Goal: Information Seeking & Learning: Check status

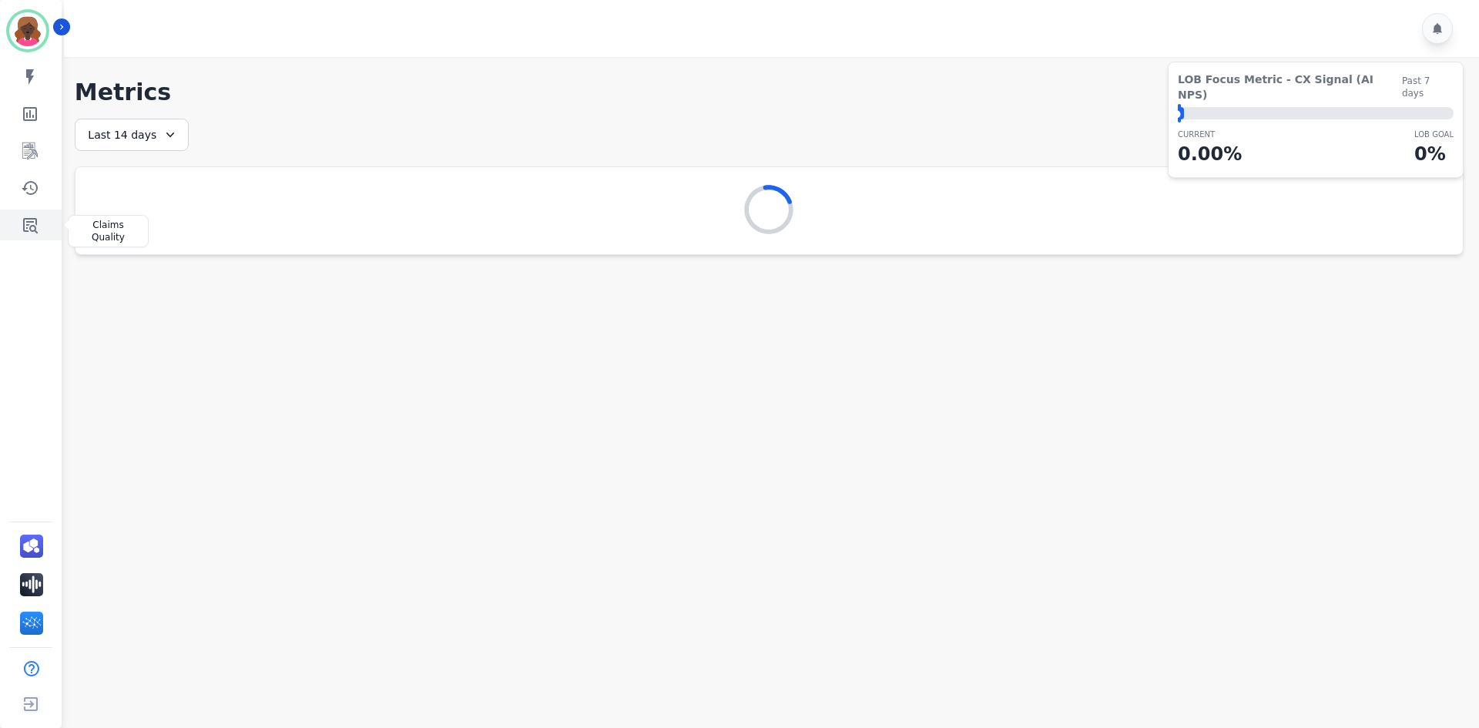
click at [40, 226] on link "Sidebar" at bounding box center [31, 225] width 59 height 31
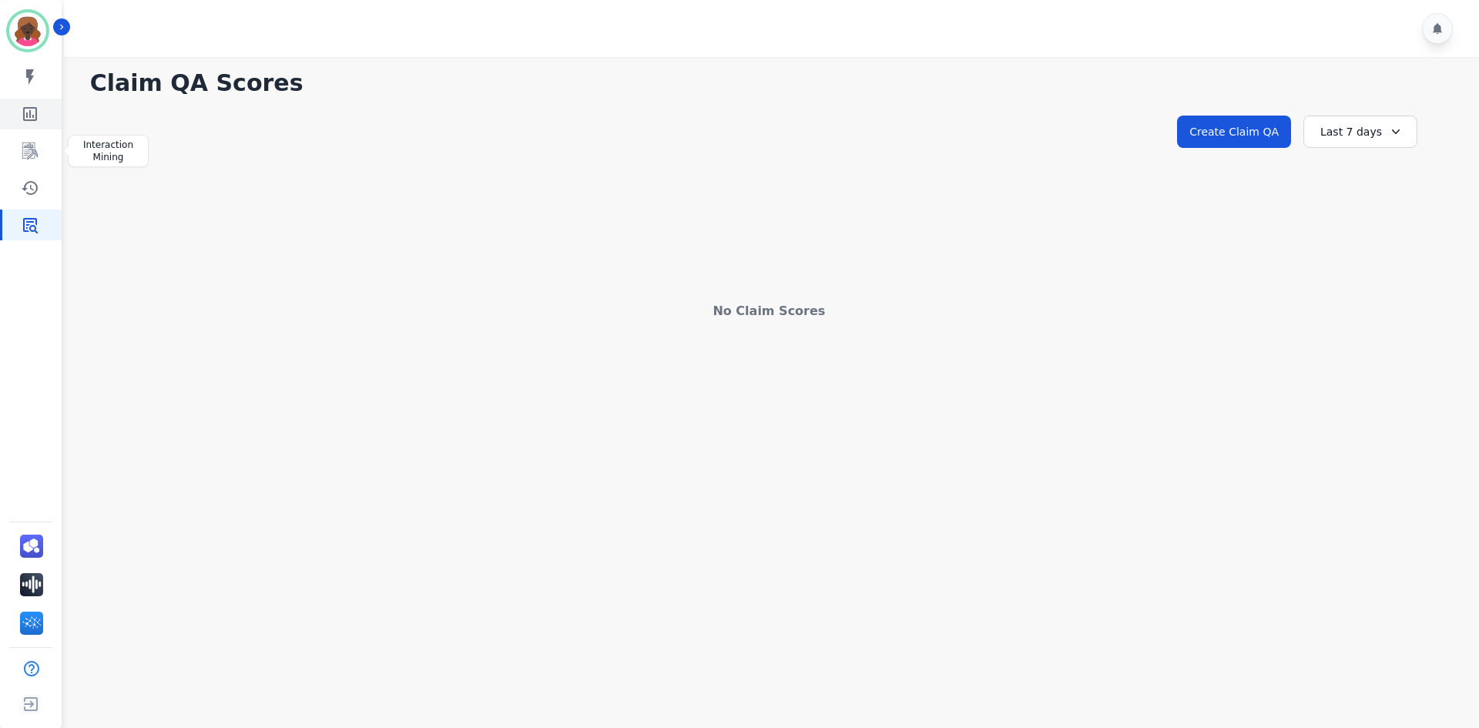
click at [32, 110] on icon "Sidebar" at bounding box center [30, 114] width 18 height 18
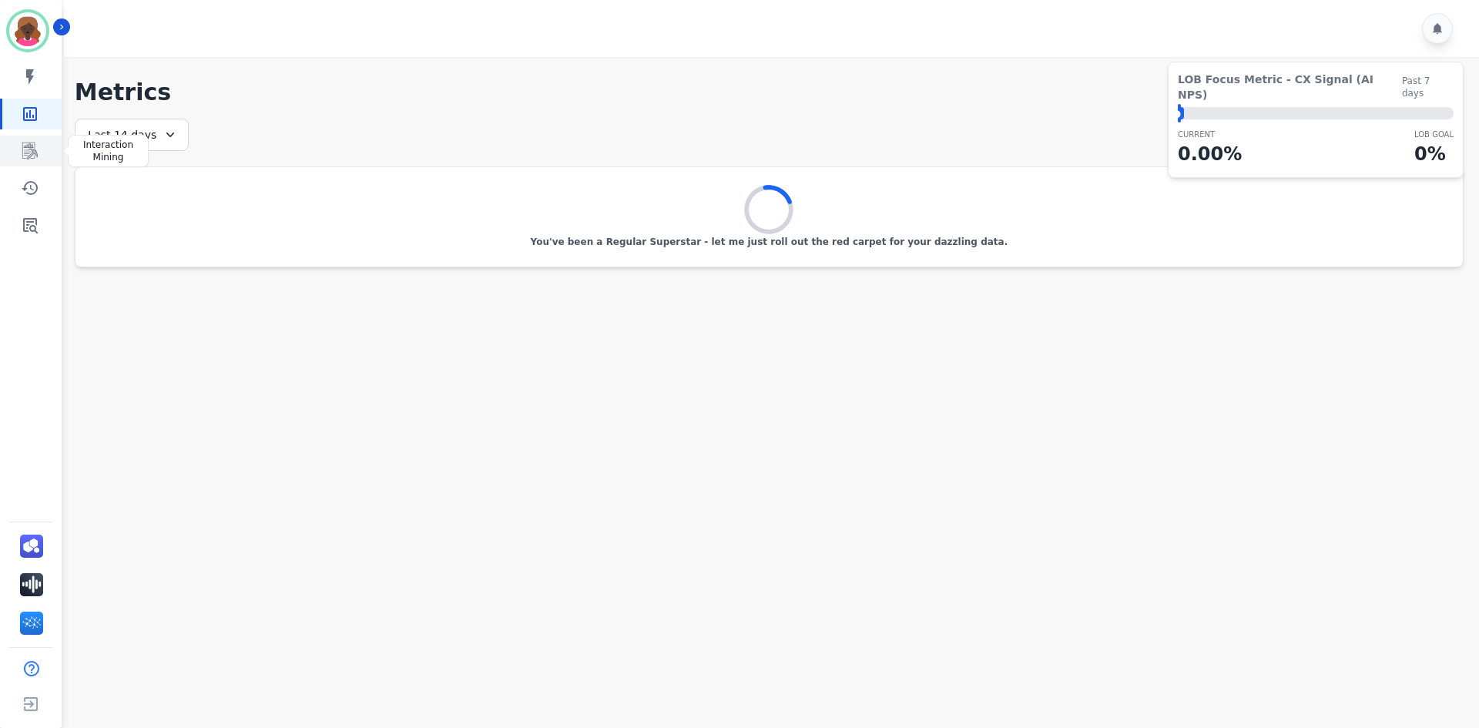
click at [33, 153] on icon "Sidebar" at bounding box center [29, 151] width 15 height 17
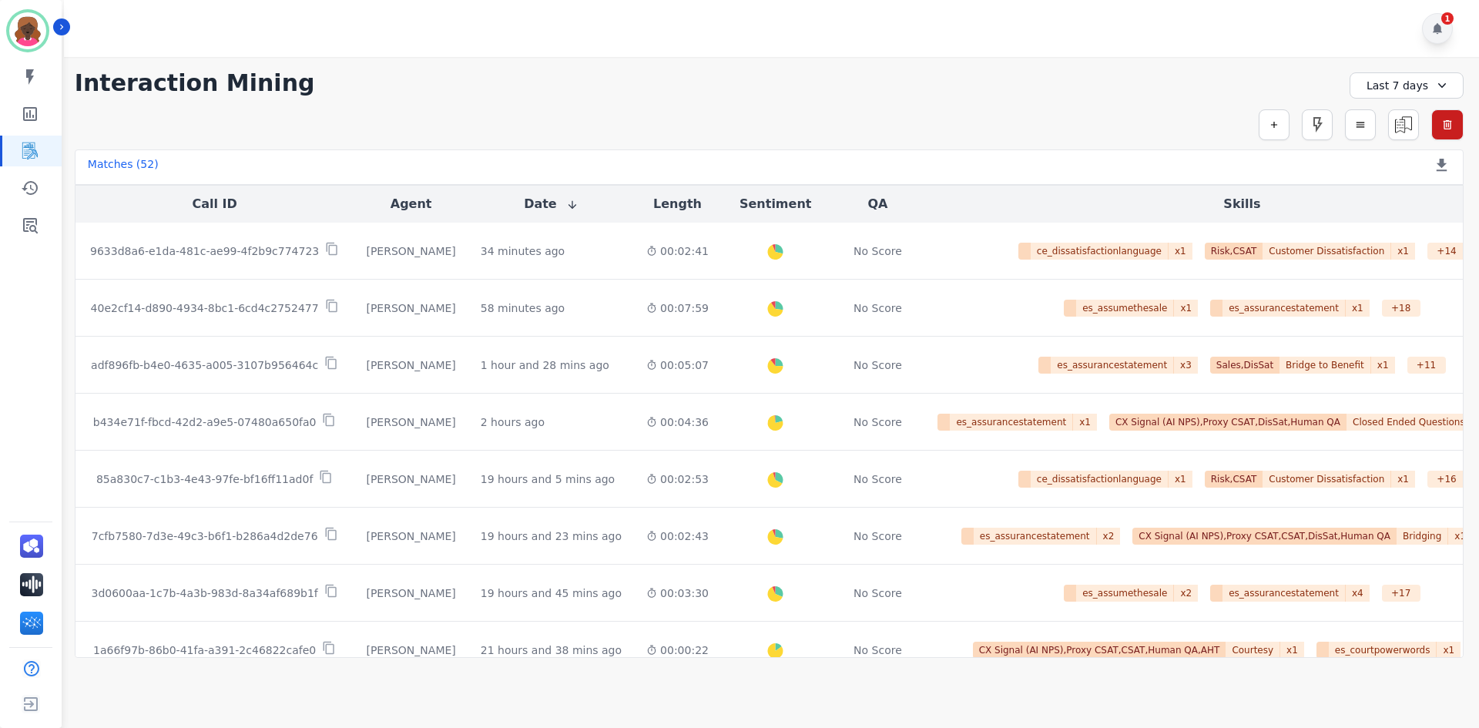
click at [1422, 29] on div "1" at bounding box center [1437, 28] width 31 height 31
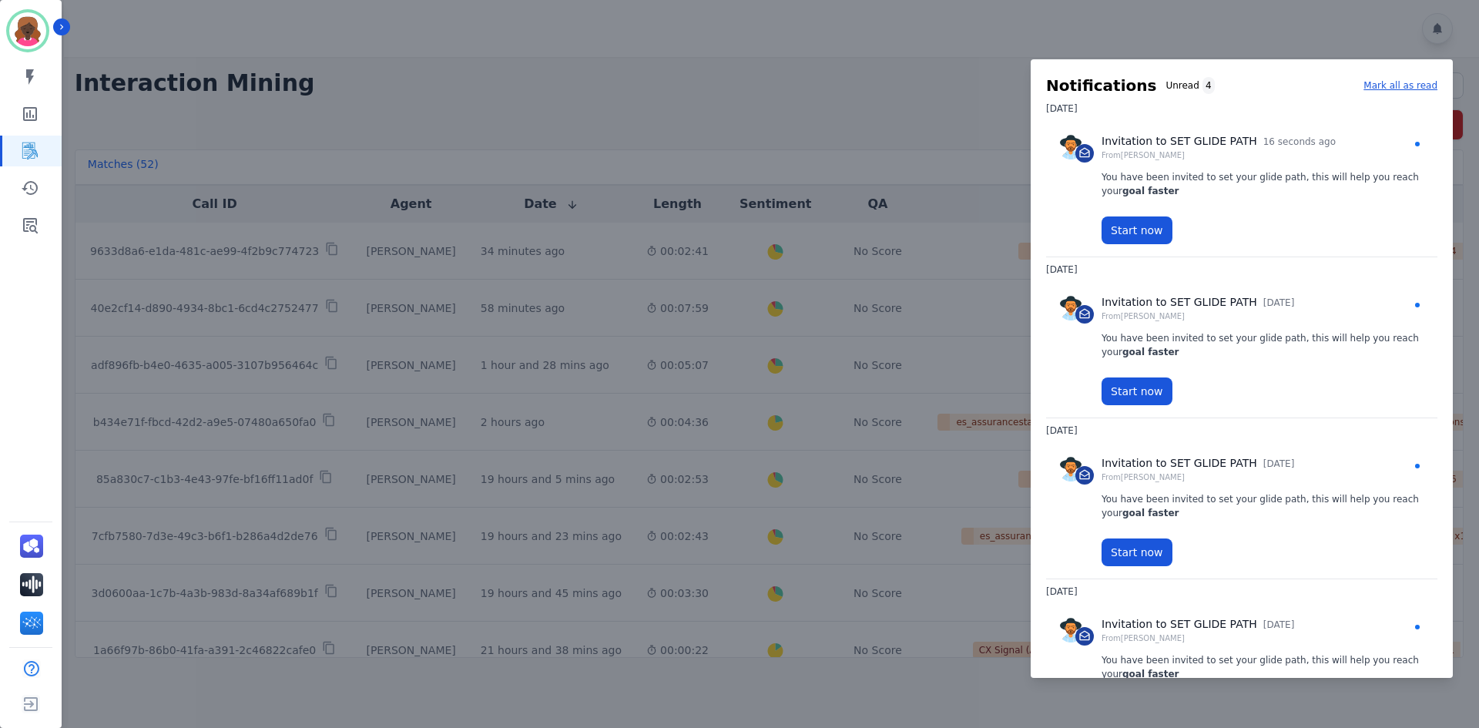
click at [670, 126] on div at bounding box center [739, 364] width 1479 height 728
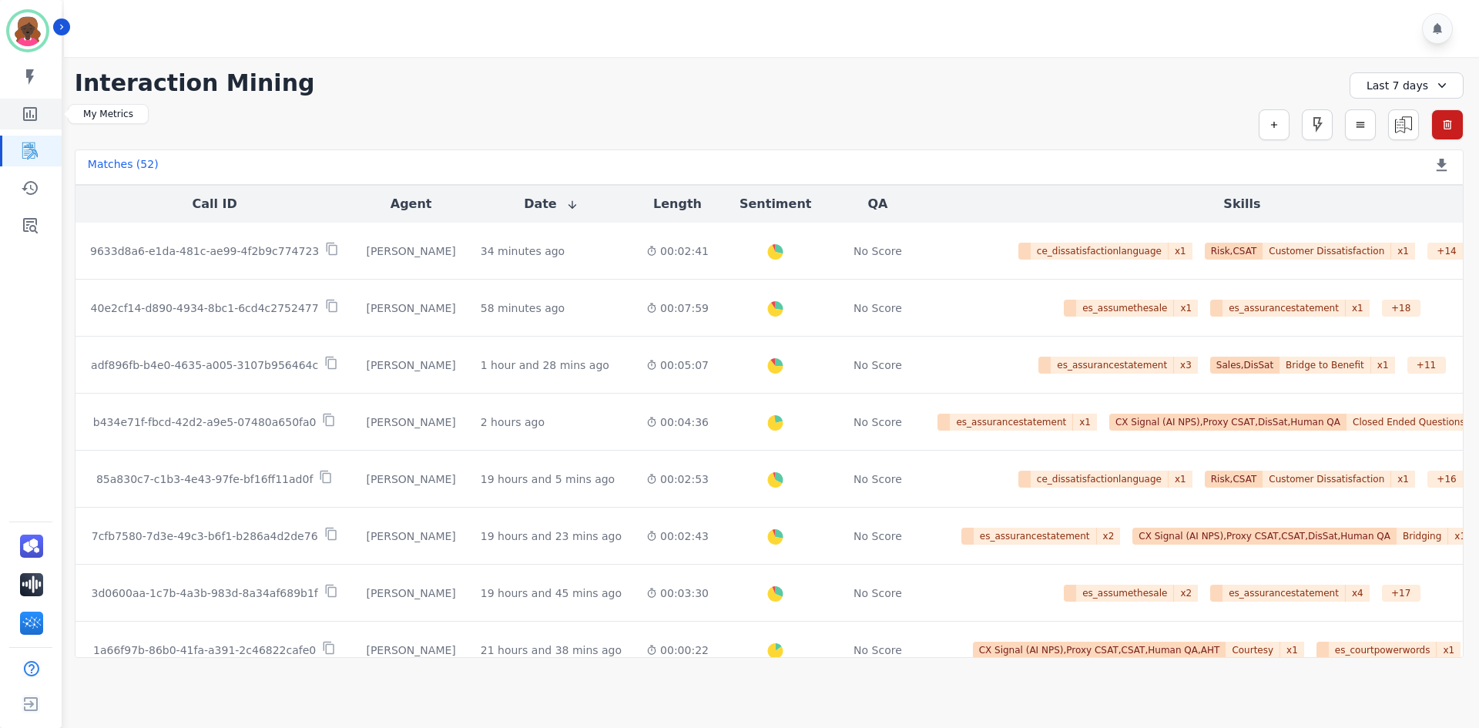
click at [32, 112] on icon "Sidebar" at bounding box center [30, 114] width 18 height 18
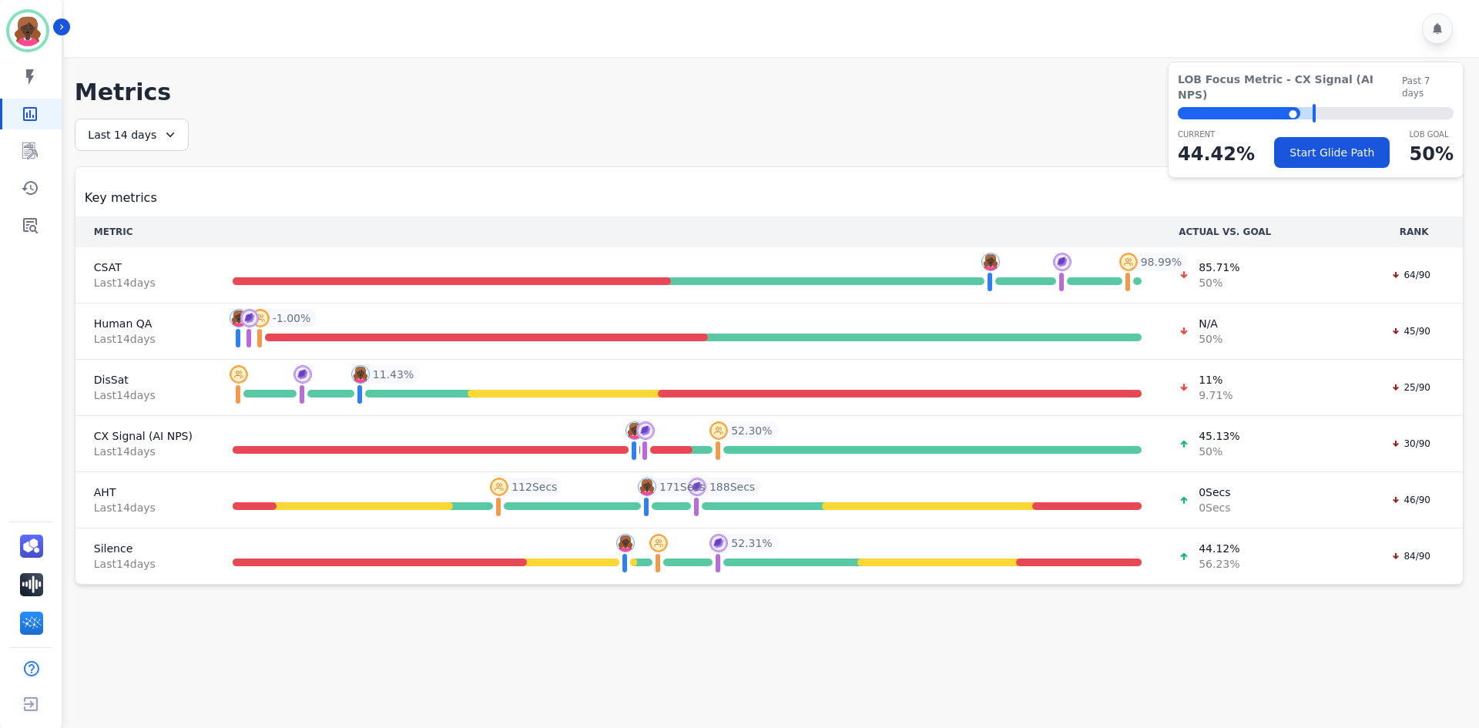
click at [1289, 107] on div "⬤" at bounding box center [1239, 113] width 123 height 12
drag, startPoint x: 1304, startPoint y: 94, endPoint x: 1323, endPoint y: 96, distance: 18.6
click at [1335, 89] on div "LOB Focus Metric - CX Signal (AI NPS) Past 7 days ⬤ LOB Goal: 50.00% CURRENT 44…" at bounding box center [1316, 120] width 296 height 116
click at [1203, 244] on th "ACTUAL VS. GOAL" at bounding box center [1262, 232] width 205 height 31
click at [1210, 261] on span "85.71 %" at bounding box center [1219, 267] width 41 height 15
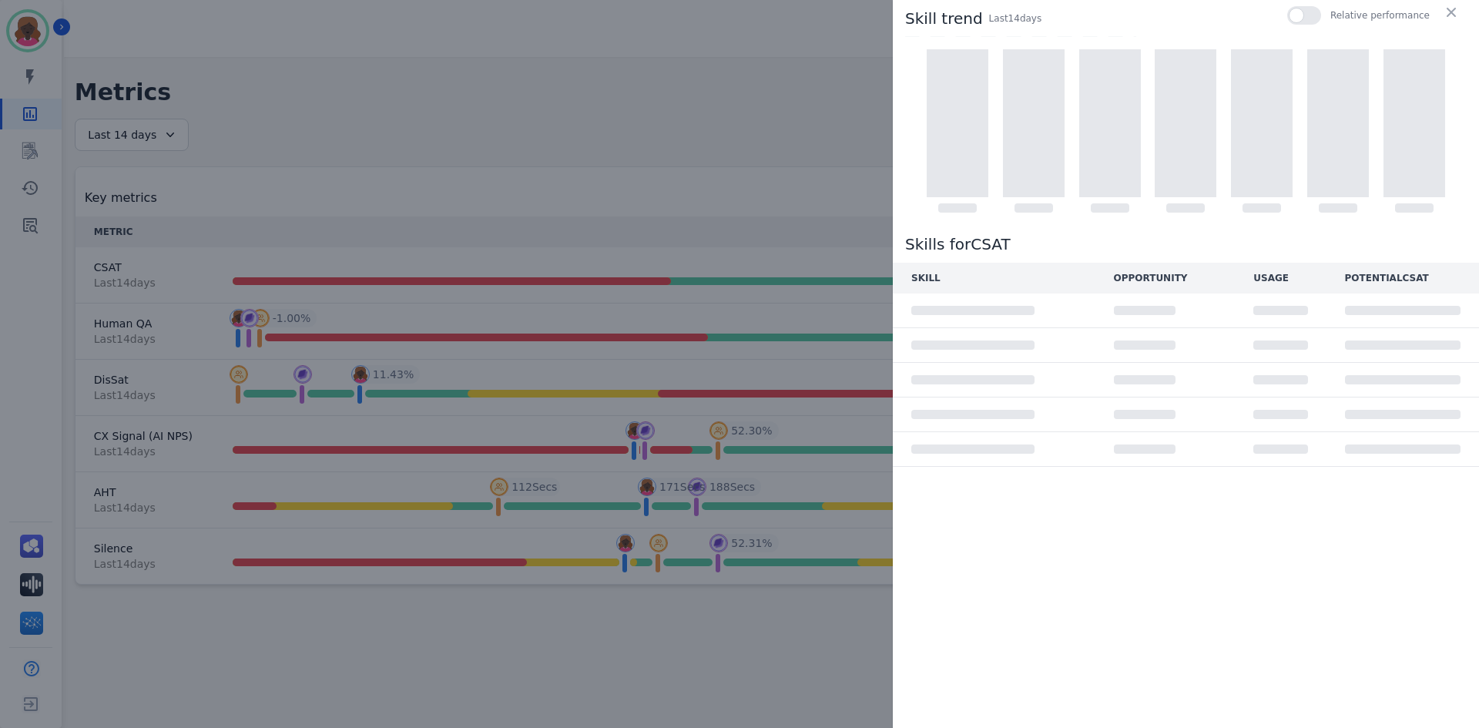
drag, startPoint x: 1116, startPoint y: 6, endPoint x: 1071, endPoint y: 18, distance: 47.1
click at [1116, 5] on div "Skill trend Last 14 day s Relative performance" at bounding box center [1186, 116] width 586 height 233
click at [1022, 22] on p "Last 14 day s" at bounding box center [1015, 19] width 53 height 14
click at [1317, 17] on div at bounding box center [1305, 15] width 34 height 18
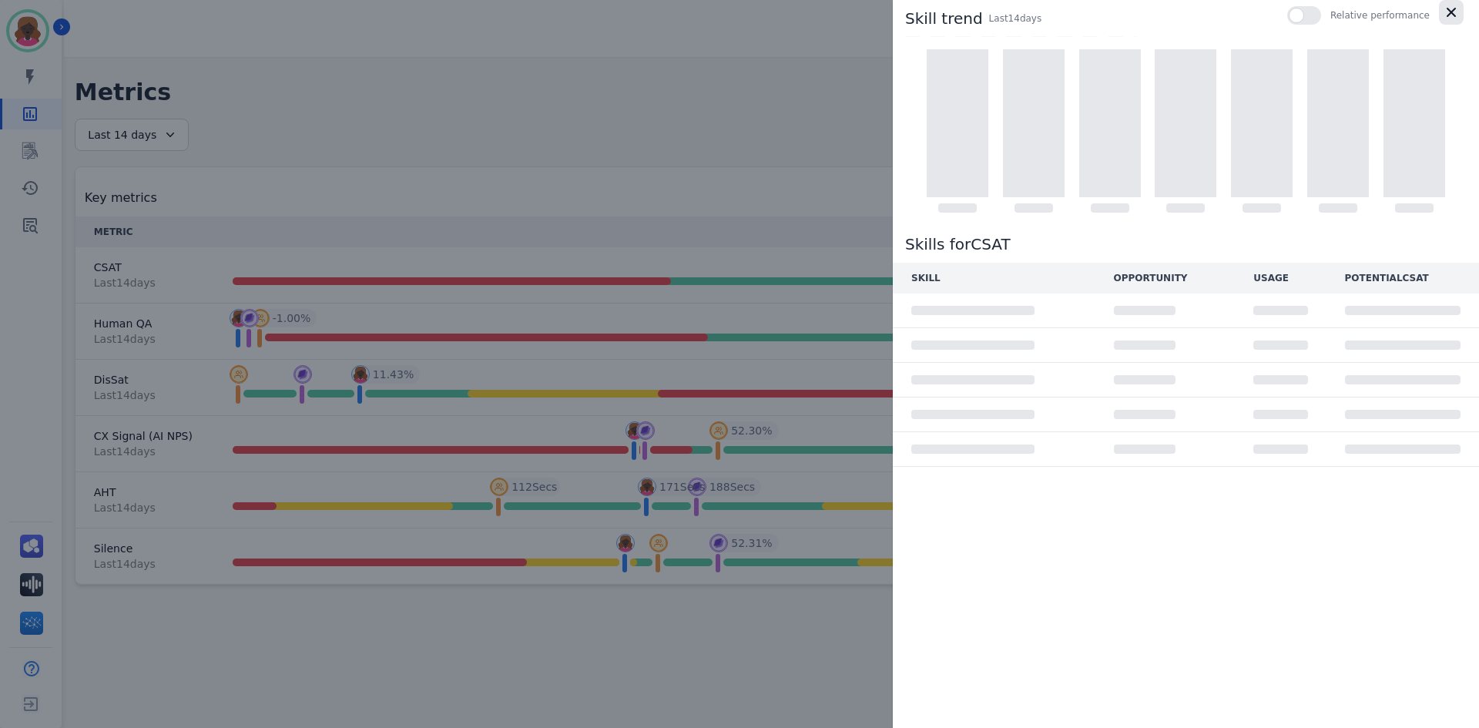
click at [1452, 12] on icon "button" at bounding box center [1451, 12] width 9 height 9
